Goal: Transaction & Acquisition: Purchase product/service

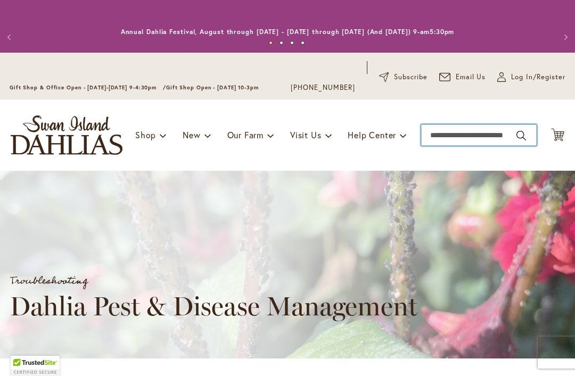
click at [475, 127] on input "Search" at bounding box center [479, 135] width 116 height 21
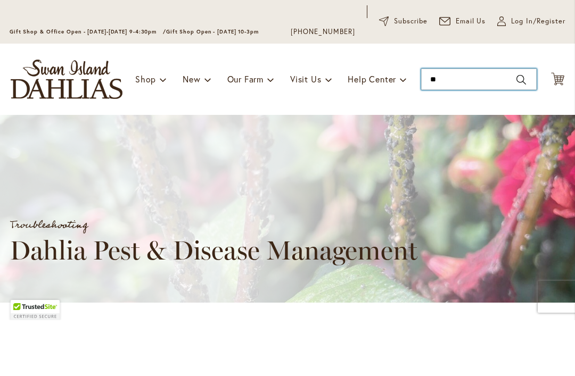
type input "***"
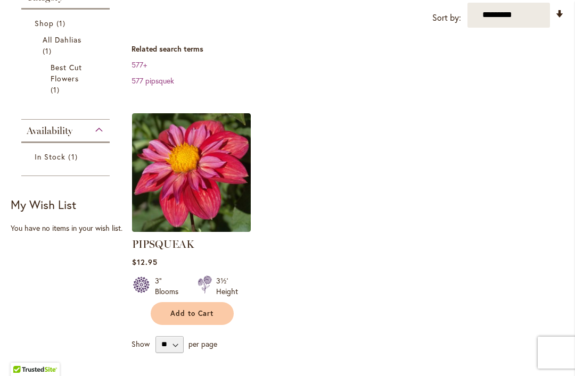
scroll to position [235, 0]
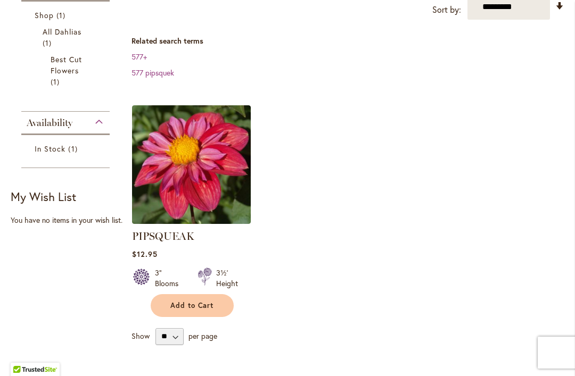
click at [221, 169] on img at bounding box center [191, 164] width 119 height 119
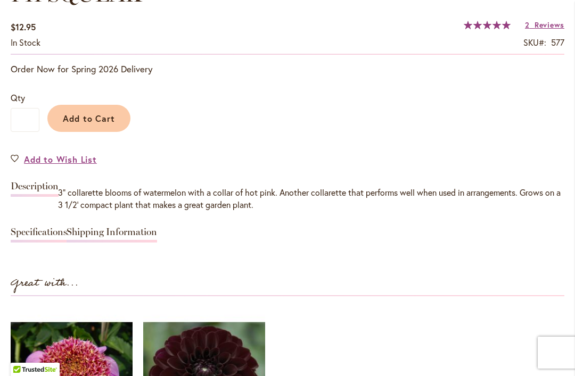
scroll to position [824, 0]
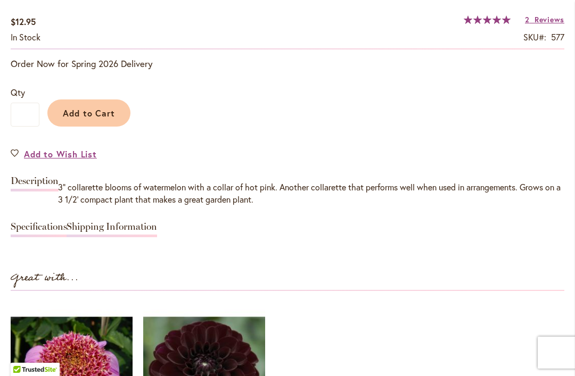
click at [121, 222] on link "Shipping Information" at bounding box center [112, 229] width 91 height 15
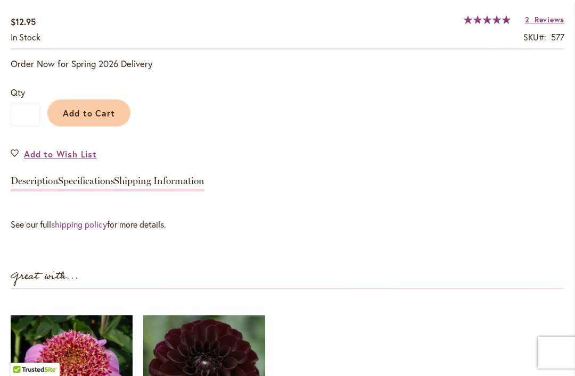
click at [53, 176] on link "Description" at bounding box center [35, 183] width 48 height 15
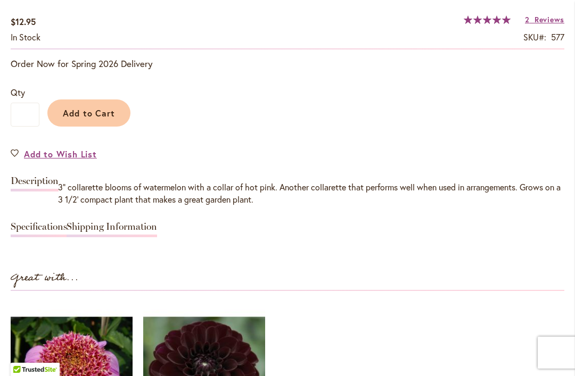
click at [72, 224] on link "Shipping Information" at bounding box center [112, 229] width 91 height 15
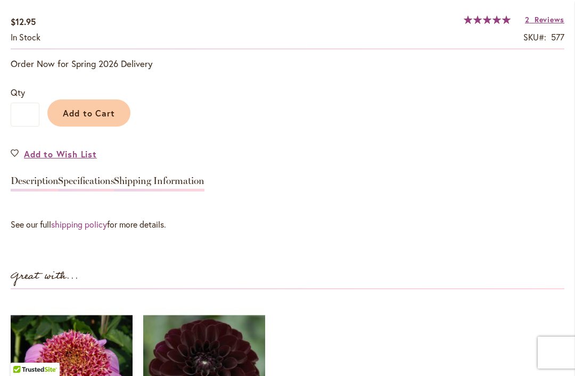
click at [41, 176] on link "Description" at bounding box center [35, 183] width 48 height 15
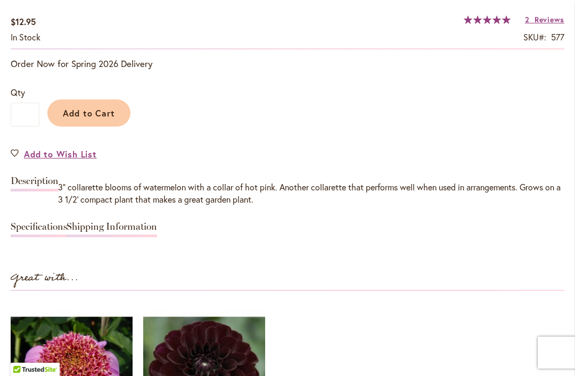
click at [35, 227] on link "Specifications" at bounding box center [39, 229] width 56 height 15
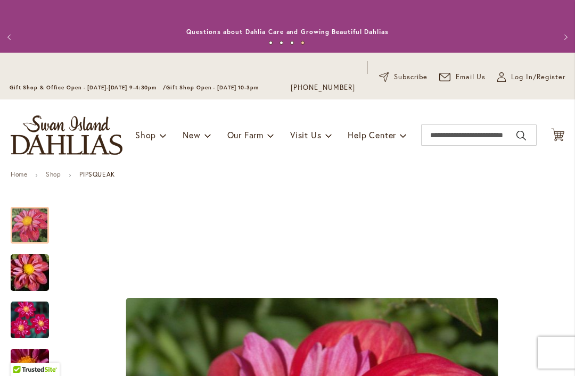
scroll to position [0, 0]
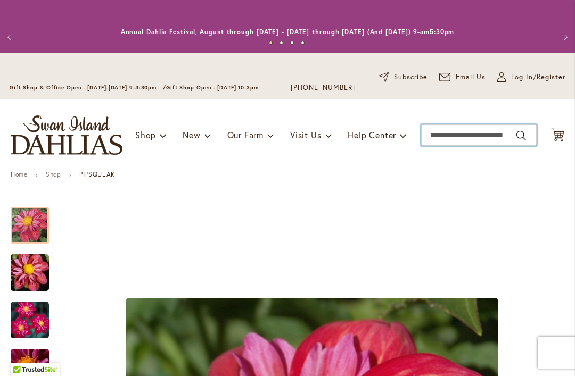
click at [464, 132] on input "Search" at bounding box center [479, 135] width 116 height 21
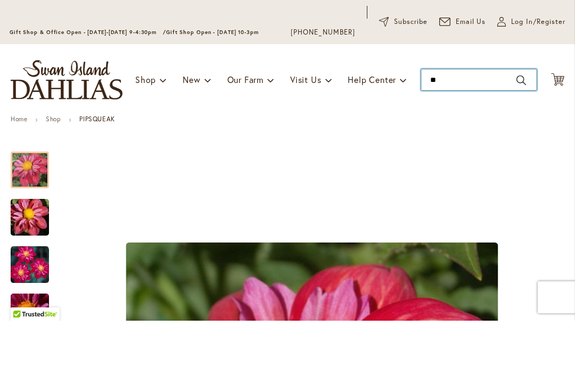
type input "*"
type input "***"
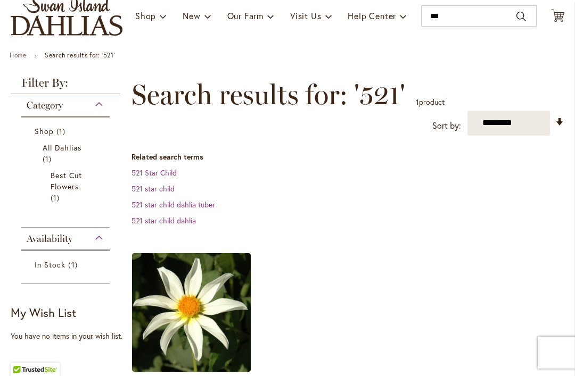
scroll to position [124, 0]
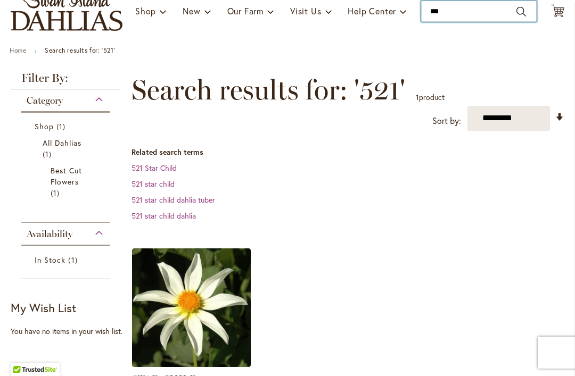
click at [454, 7] on input "***" at bounding box center [479, 11] width 116 height 21
type input "*"
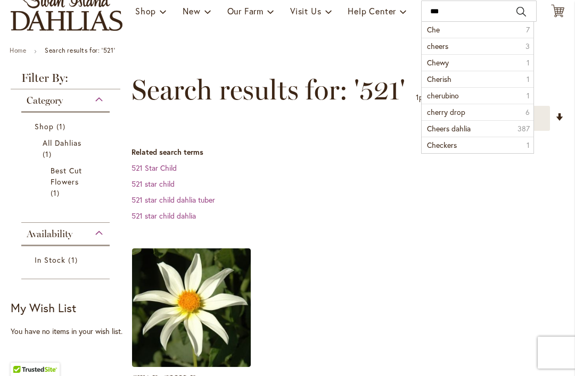
click at [457, 95] on span "cherubino" at bounding box center [443, 96] width 32 height 10
type input "*********"
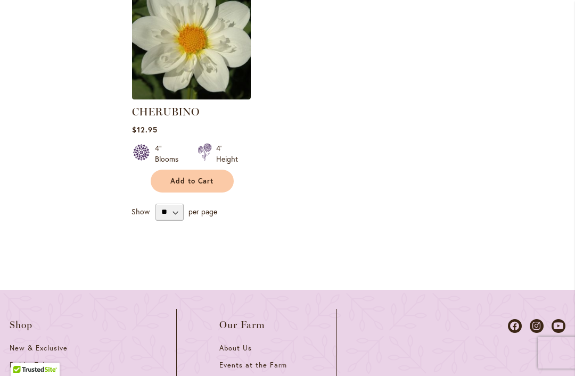
scroll to position [315, 0]
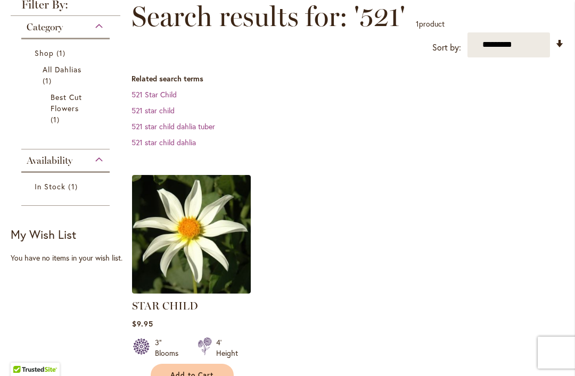
scroll to position [211, 0]
